Goal: Check status: Check status

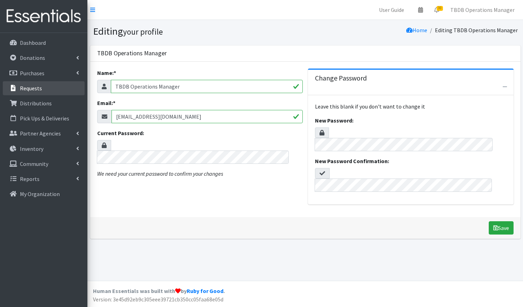
click at [43, 88] on link "Requests" at bounding box center [44, 88] width 82 height 14
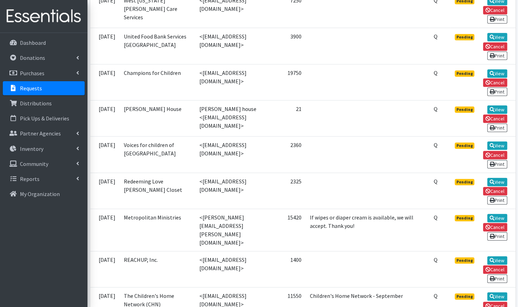
scroll to position [249, 0]
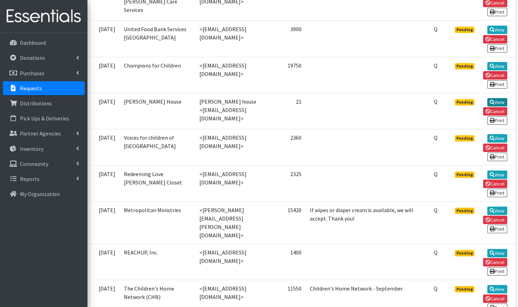
click at [499, 102] on link "View" at bounding box center [497, 102] width 20 height 8
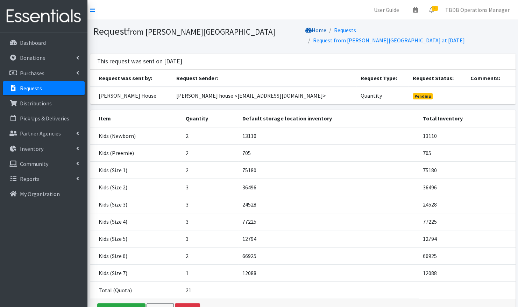
click at [326, 31] on link "Home" at bounding box center [315, 30] width 21 height 7
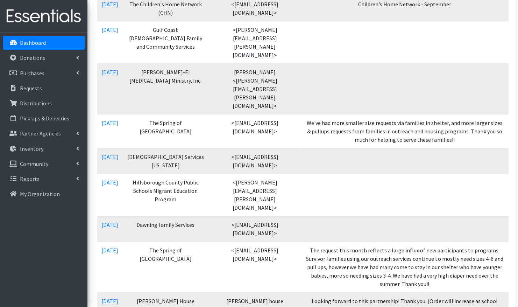
scroll to position [402, 0]
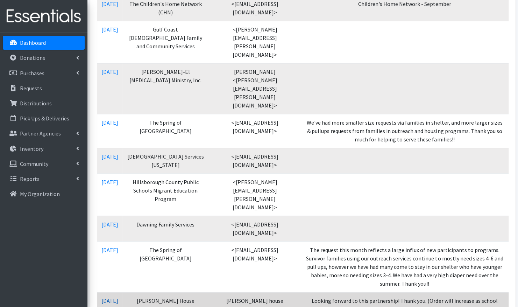
click at [116, 297] on link "08/08/2025" at bounding box center [109, 300] width 17 height 7
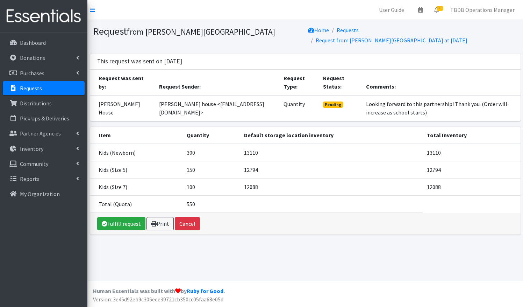
click at [53, 90] on link "Requests" at bounding box center [44, 88] width 82 height 14
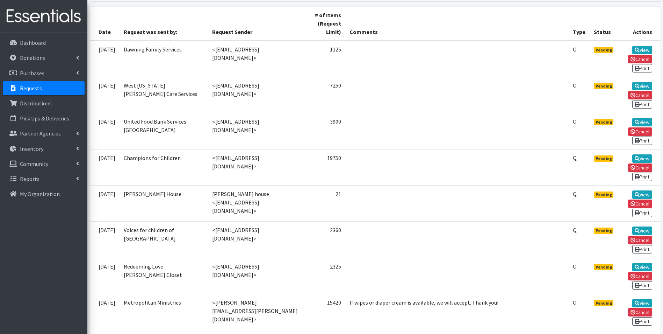
scroll to position [156, 0]
click at [517, 194] on link "View" at bounding box center [643, 195] width 20 height 8
